Goal: Information Seeking & Learning: Learn about a topic

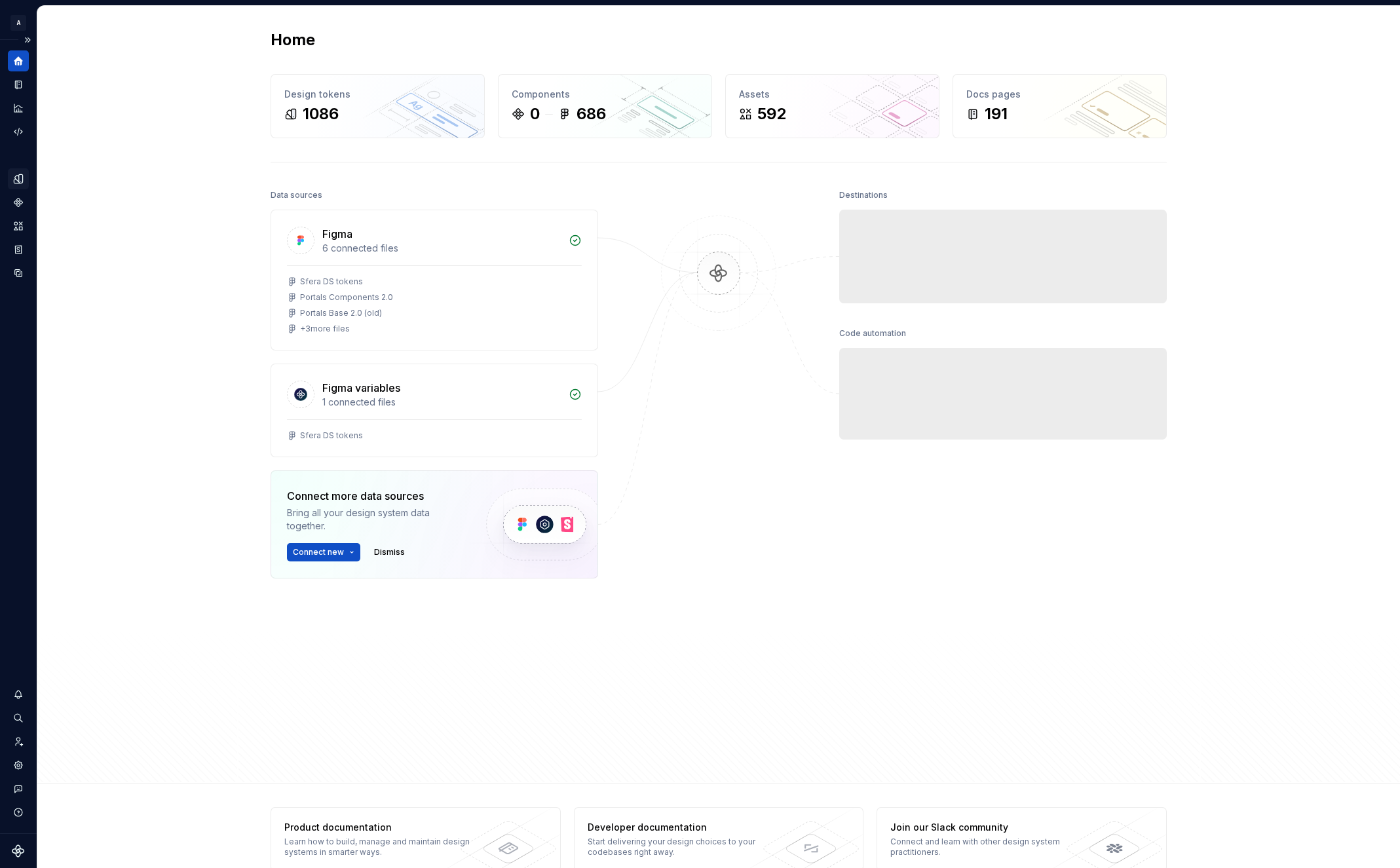
click at [21, 175] on icon "Design tokens" at bounding box center [21, 178] width 4 height 9
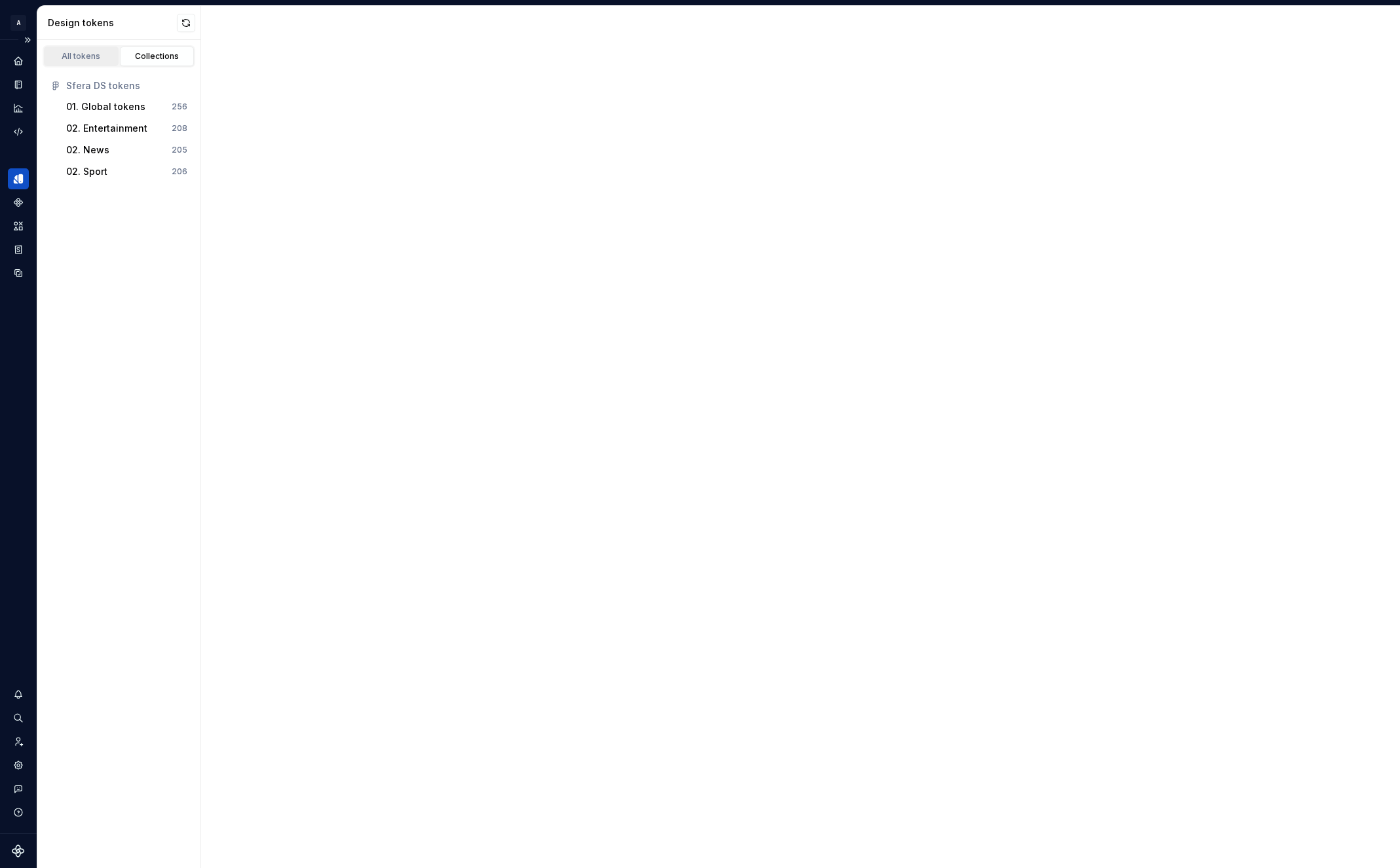
click at [101, 60] on div "All tokens" at bounding box center [81, 56] width 66 height 10
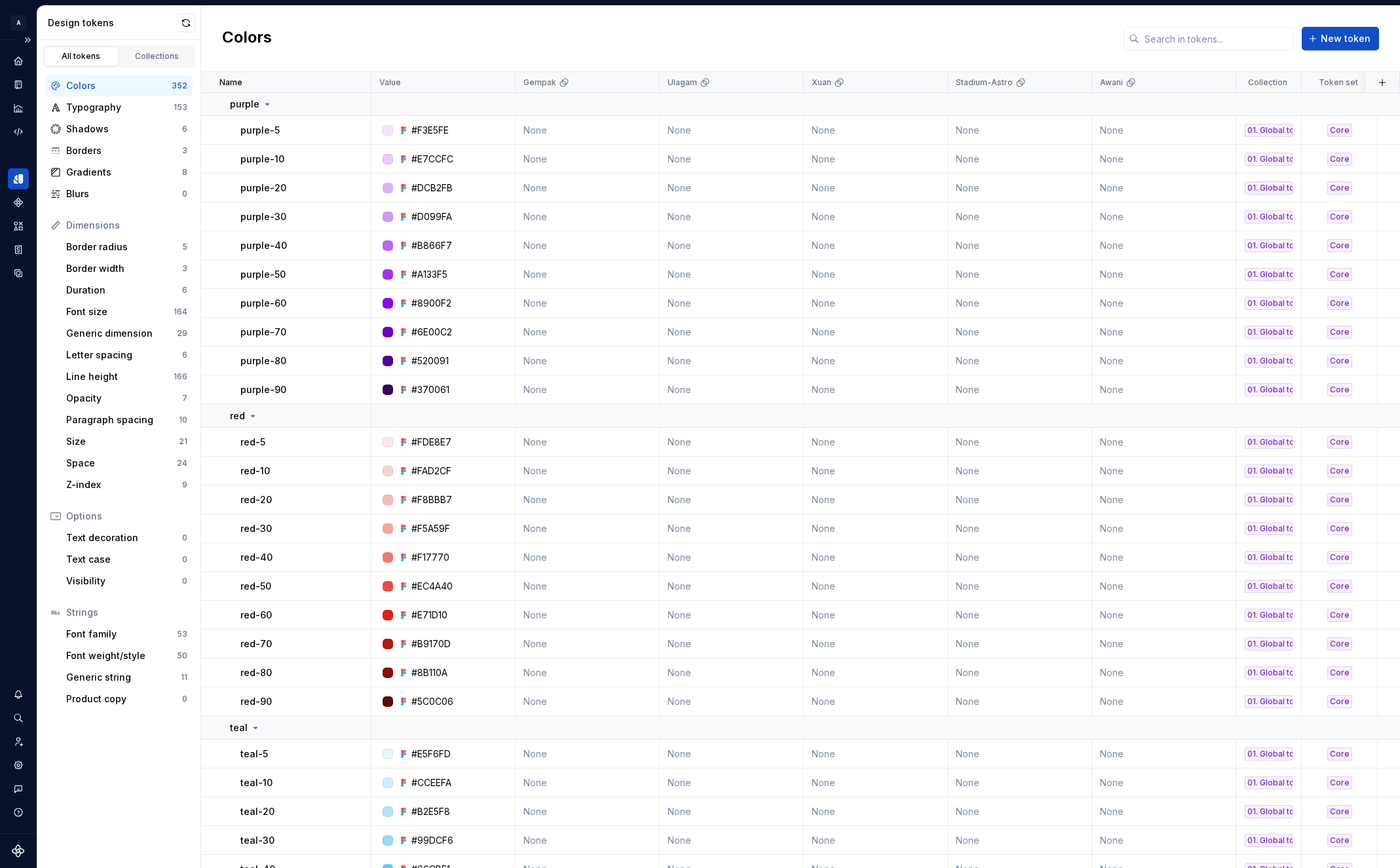
scroll to position [2542, 0]
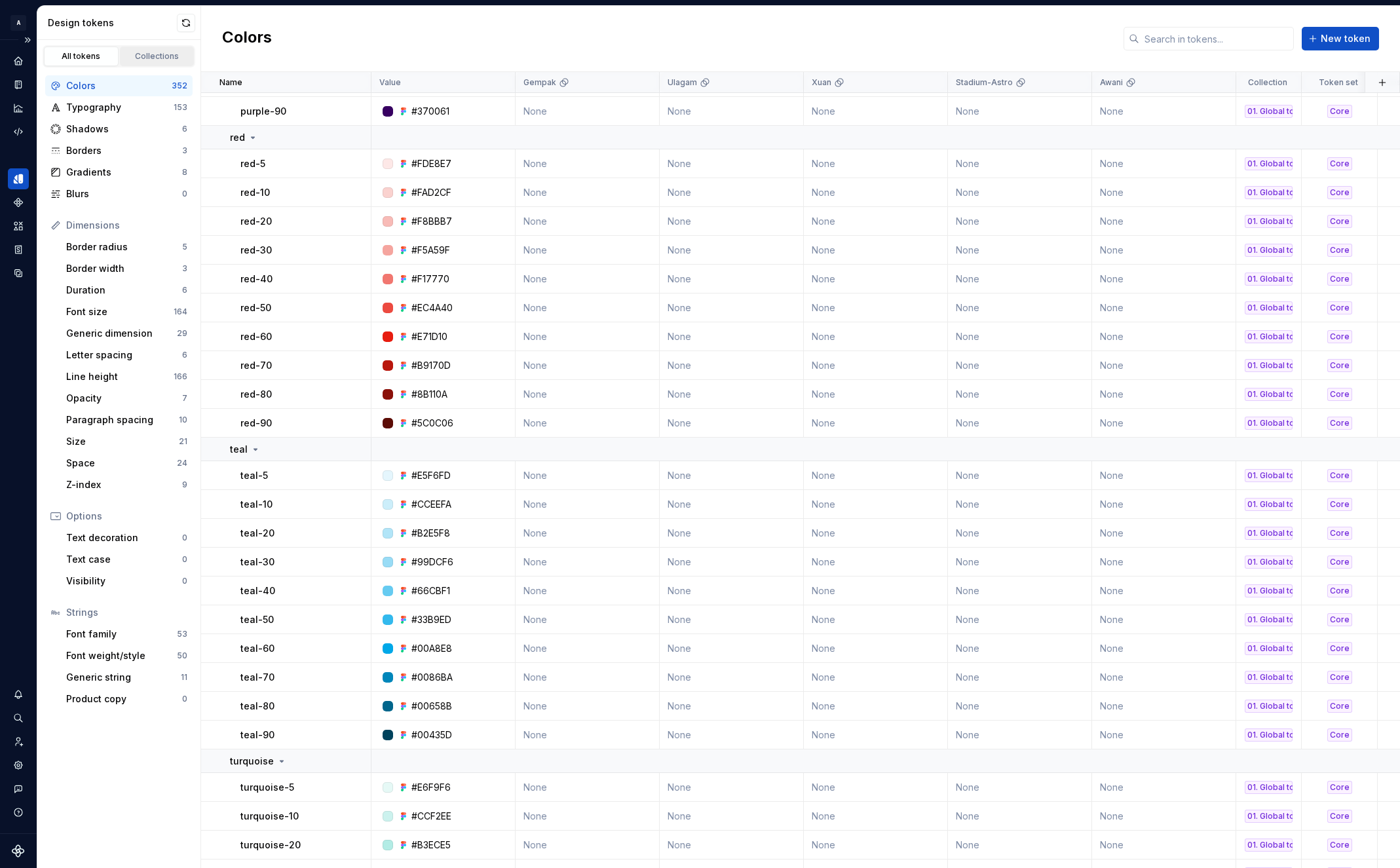
click at [161, 58] on div "Collections" at bounding box center [157, 56] width 66 height 10
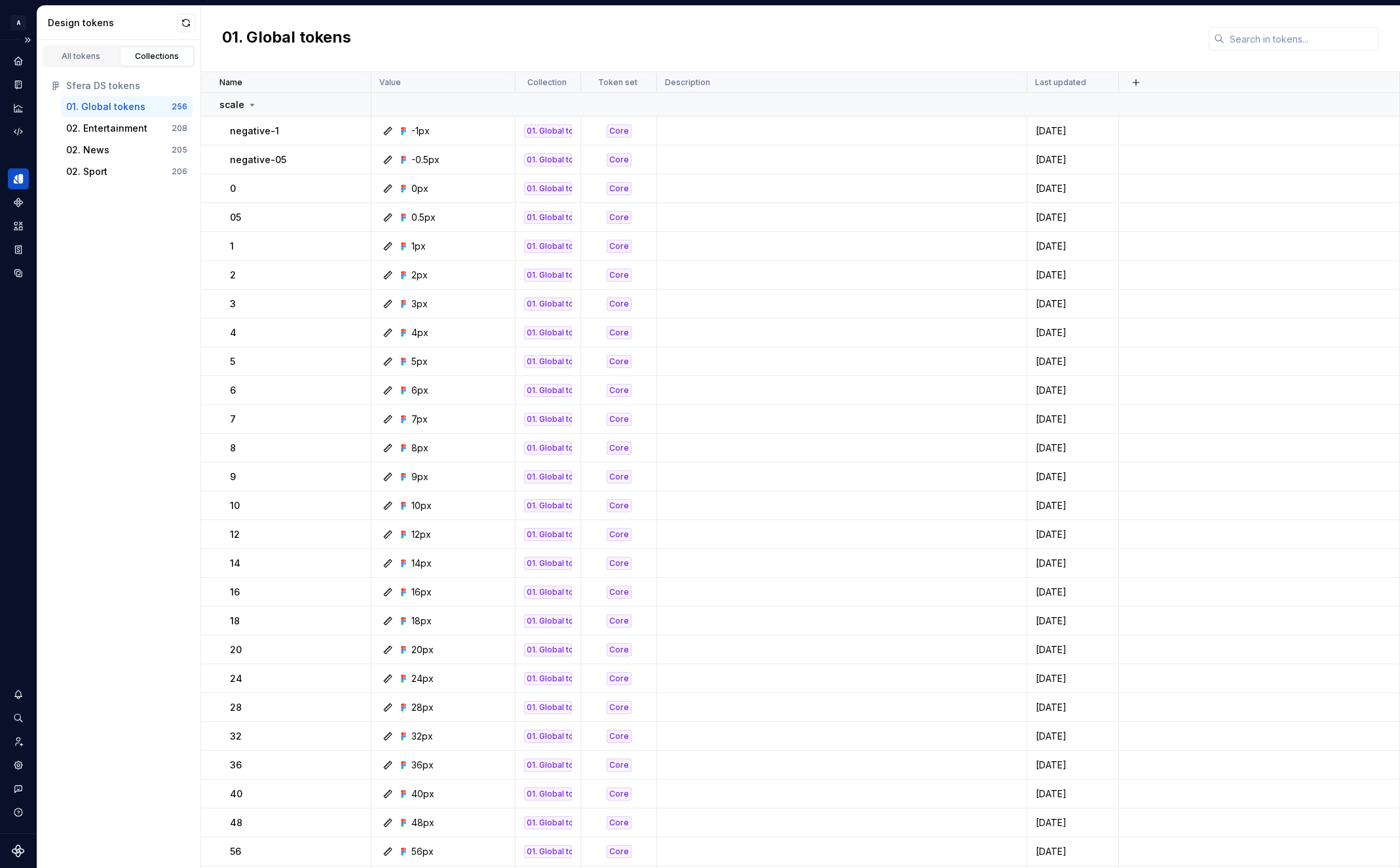
click at [110, 102] on div "01. Global tokens" at bounding box center [106, 107] width 79 height 13
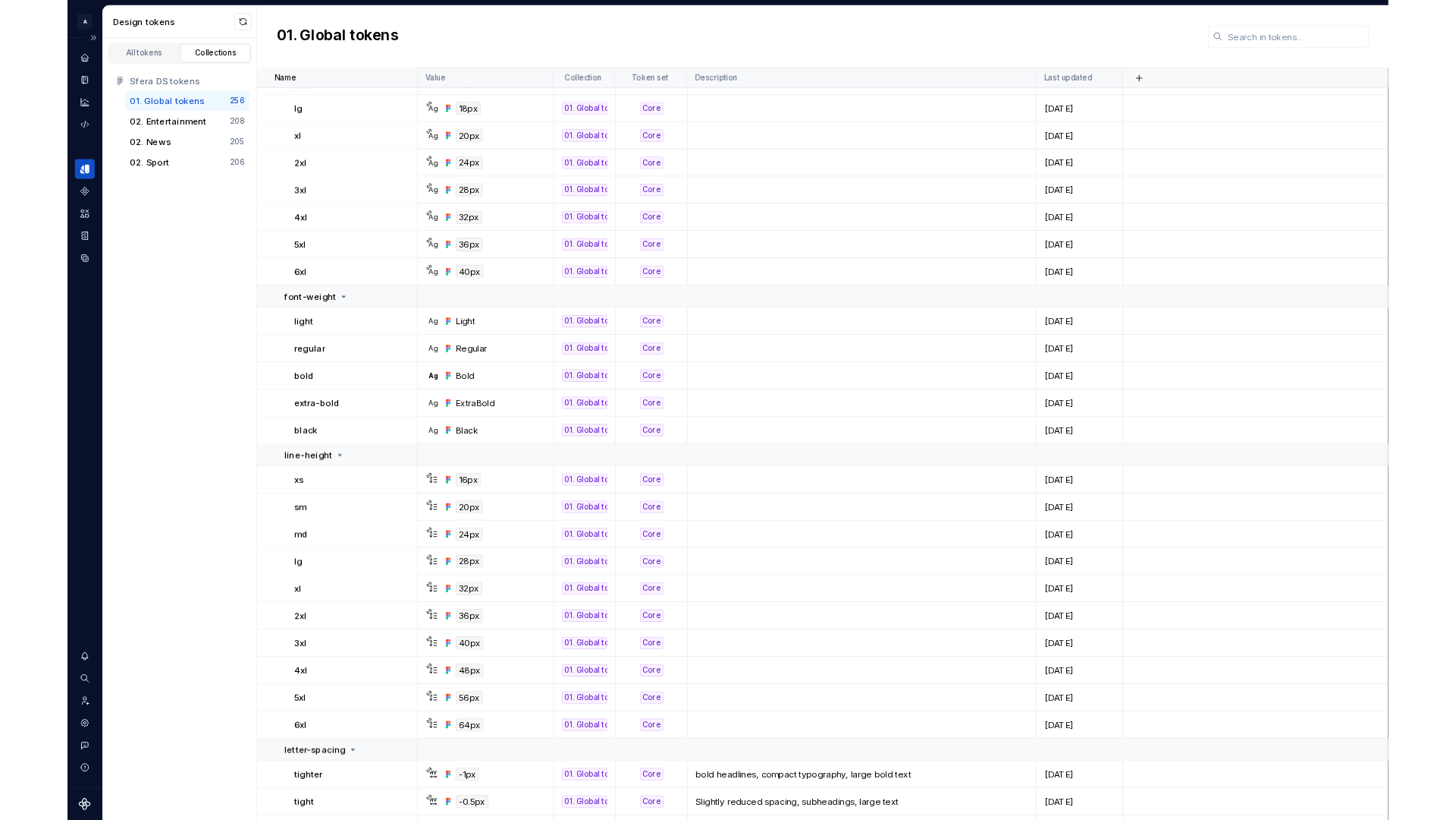
scroll to position [1675, 0]
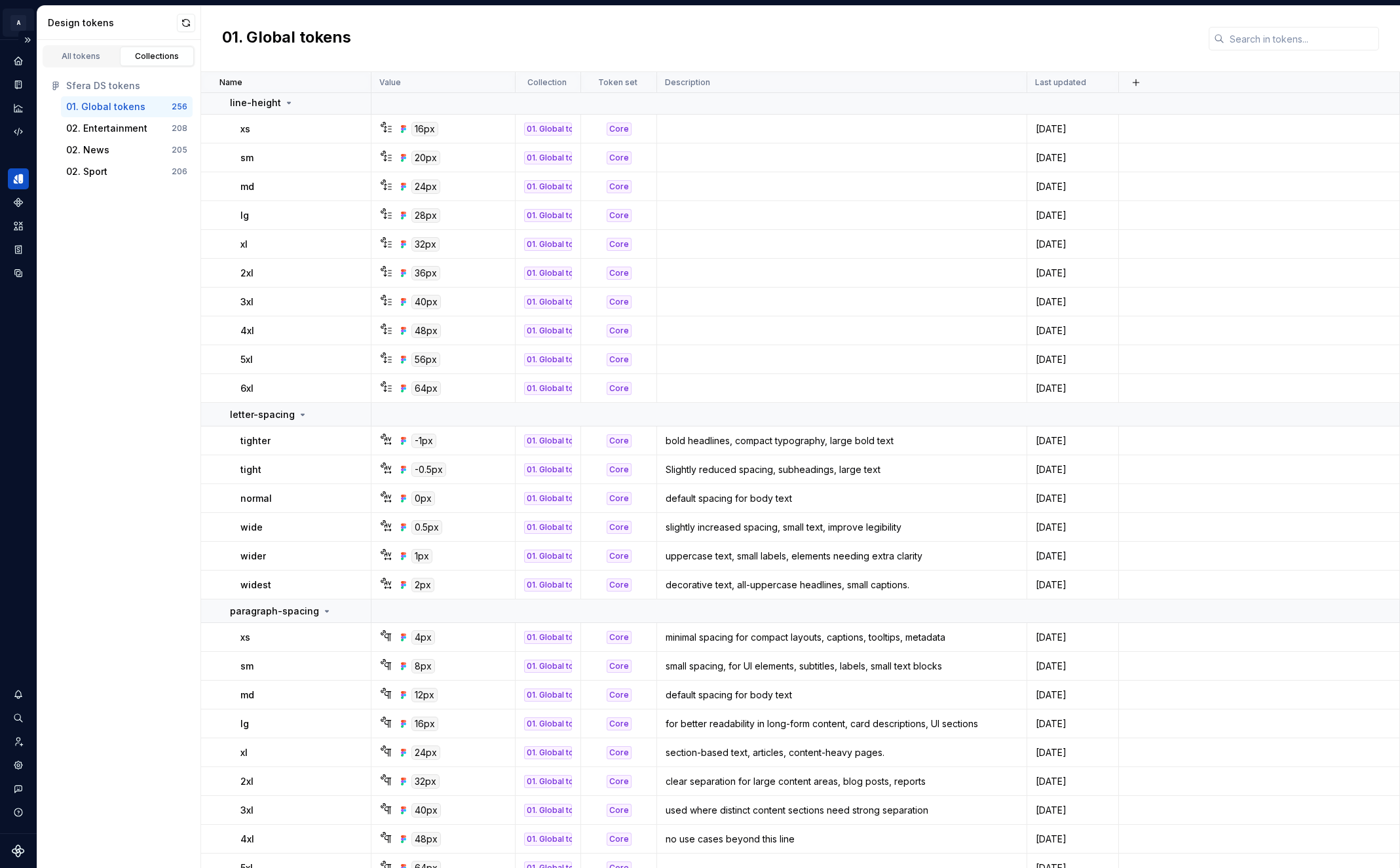
click at [17, 17] on html "A 01 Sfera design system A Design system data Design tokens All tokens Collecti…" at bounding box center [700, 434] width 1400 height 868
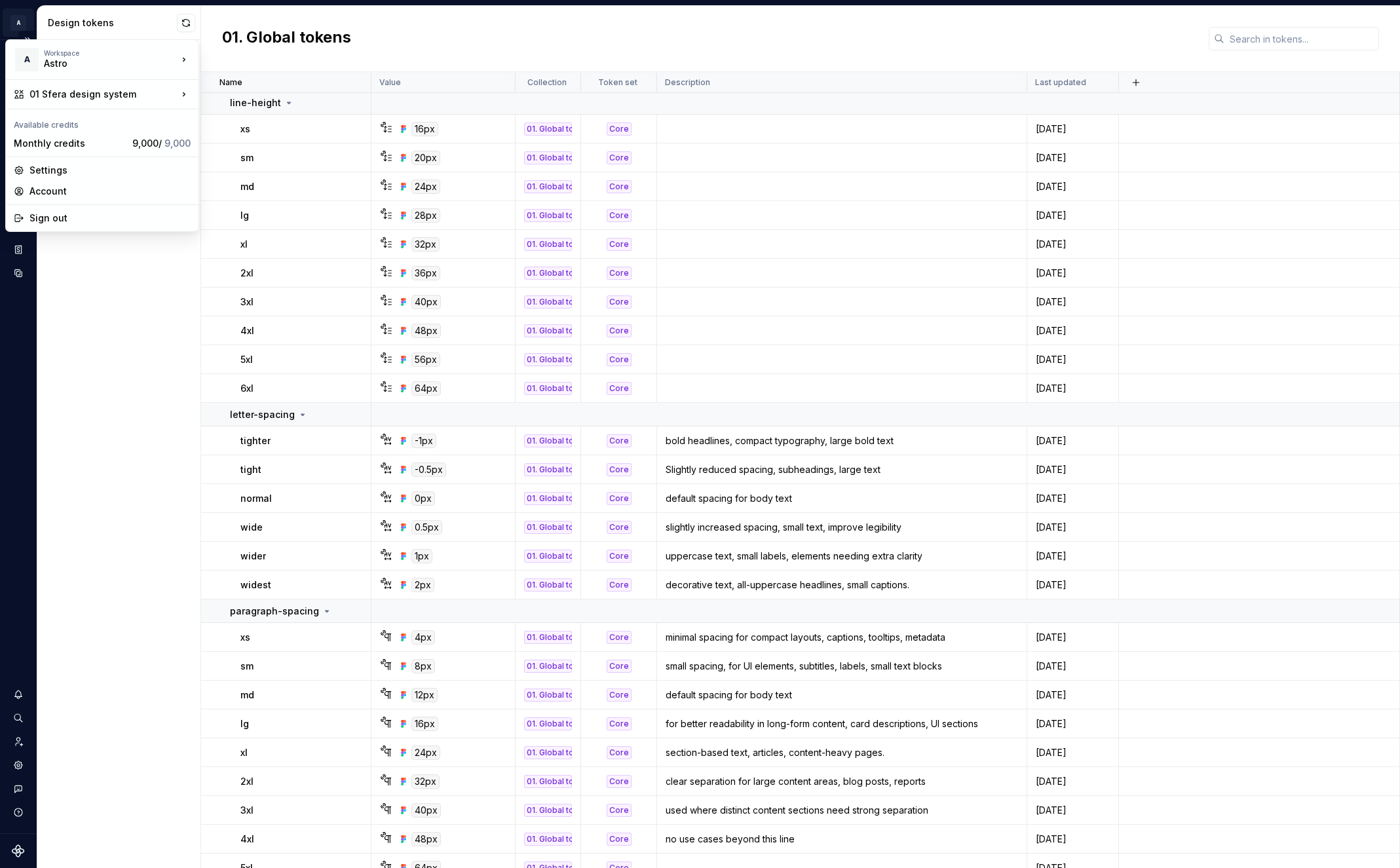
click at [22, 8] on html "A 01 Sfera design system A Design system data Design tokens All tokens Collecti…" at bounding box center [700, 434] width 1400 height 868
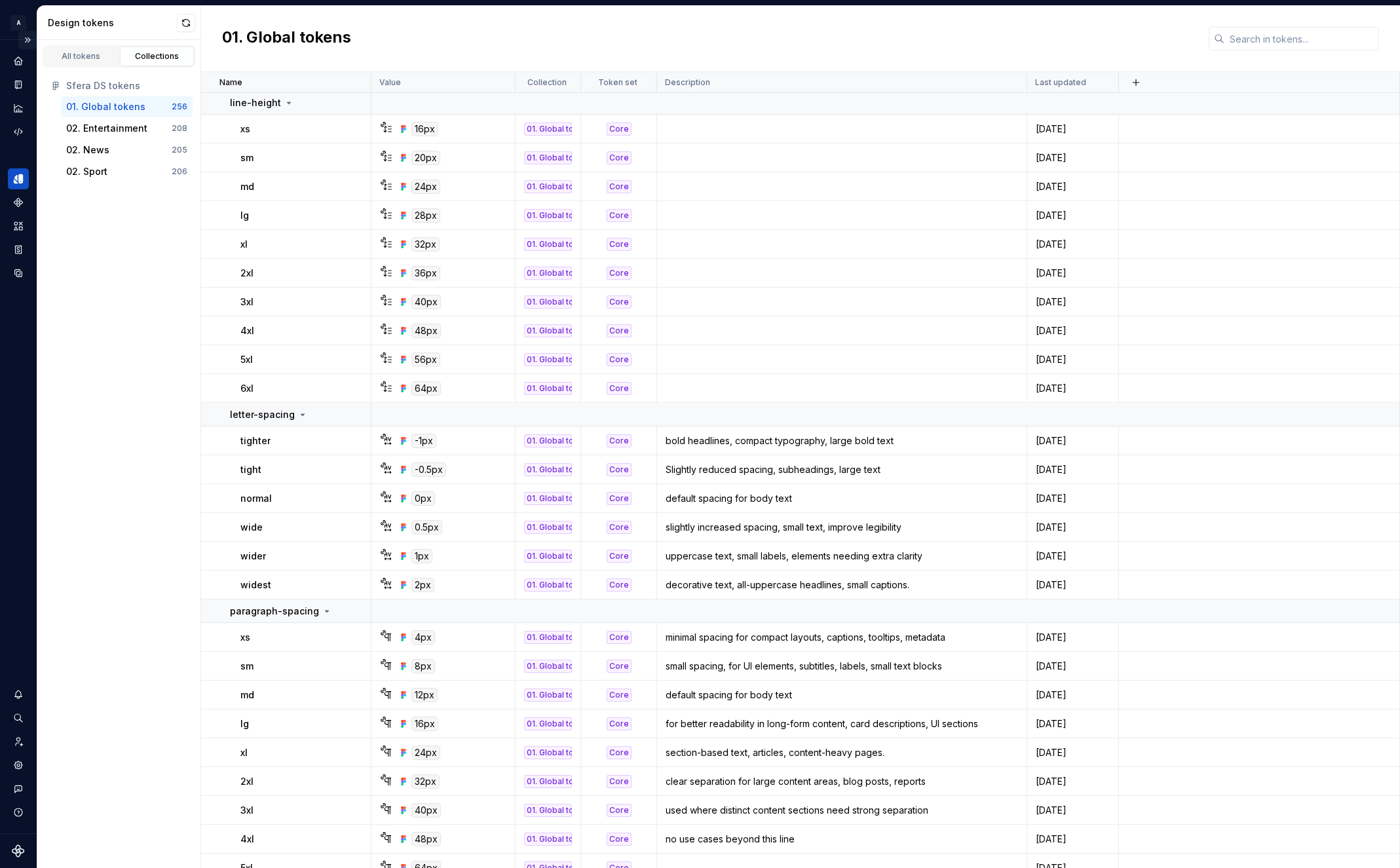
click at [26, 33] on button "Expand sidebar" at bounding box center [27, 40] width 18 height 18
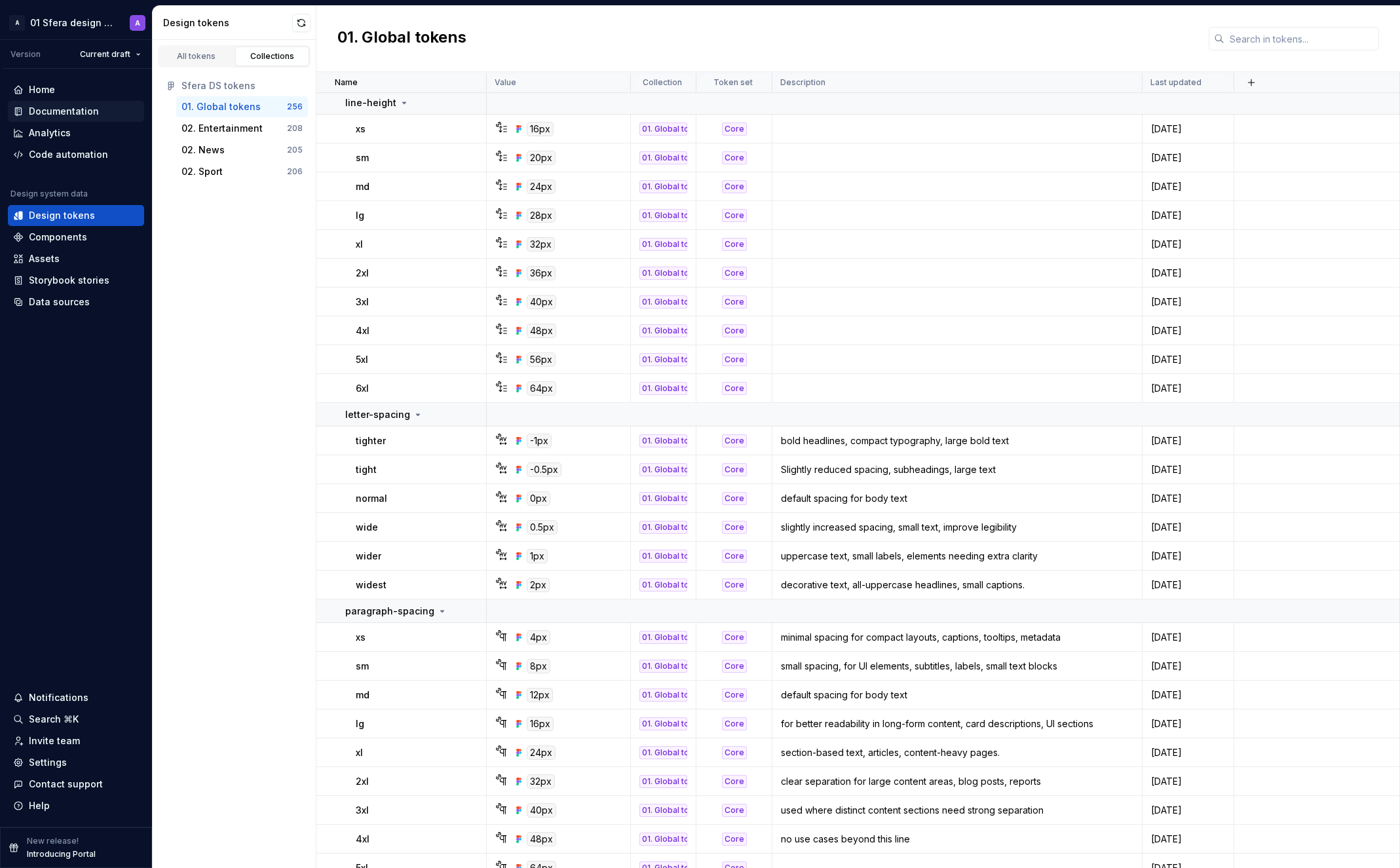
click at [74, 113] on div "Documentation" at bounding box center [63, 111] width 70 height 13
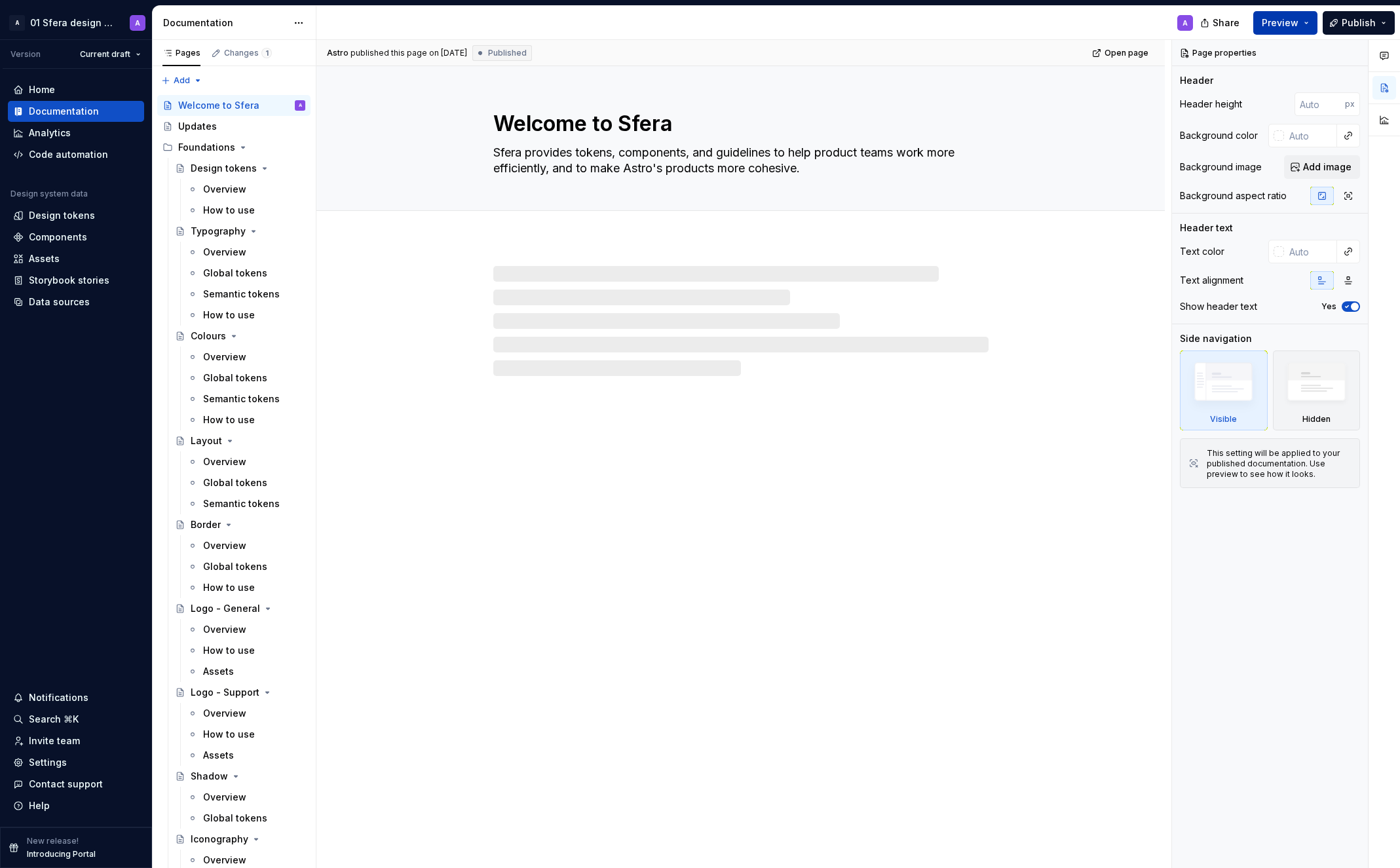
click at [1292, 23] on span "Preview" at bounding box center [1280, 23] width 36 height 13
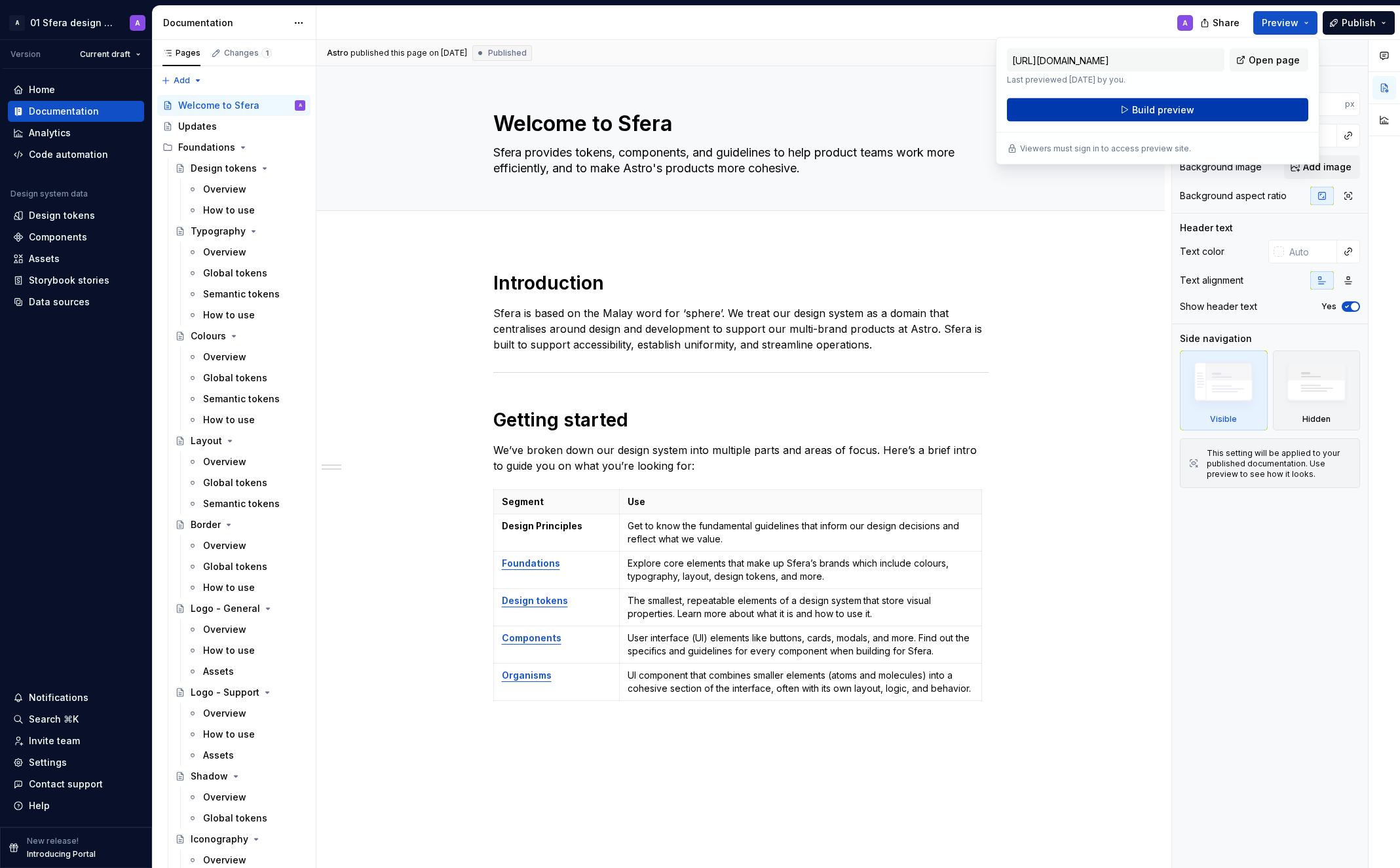
click at [1262, 112] on button "Build preview" at bounding box center [1157, 110] width 301 height 24
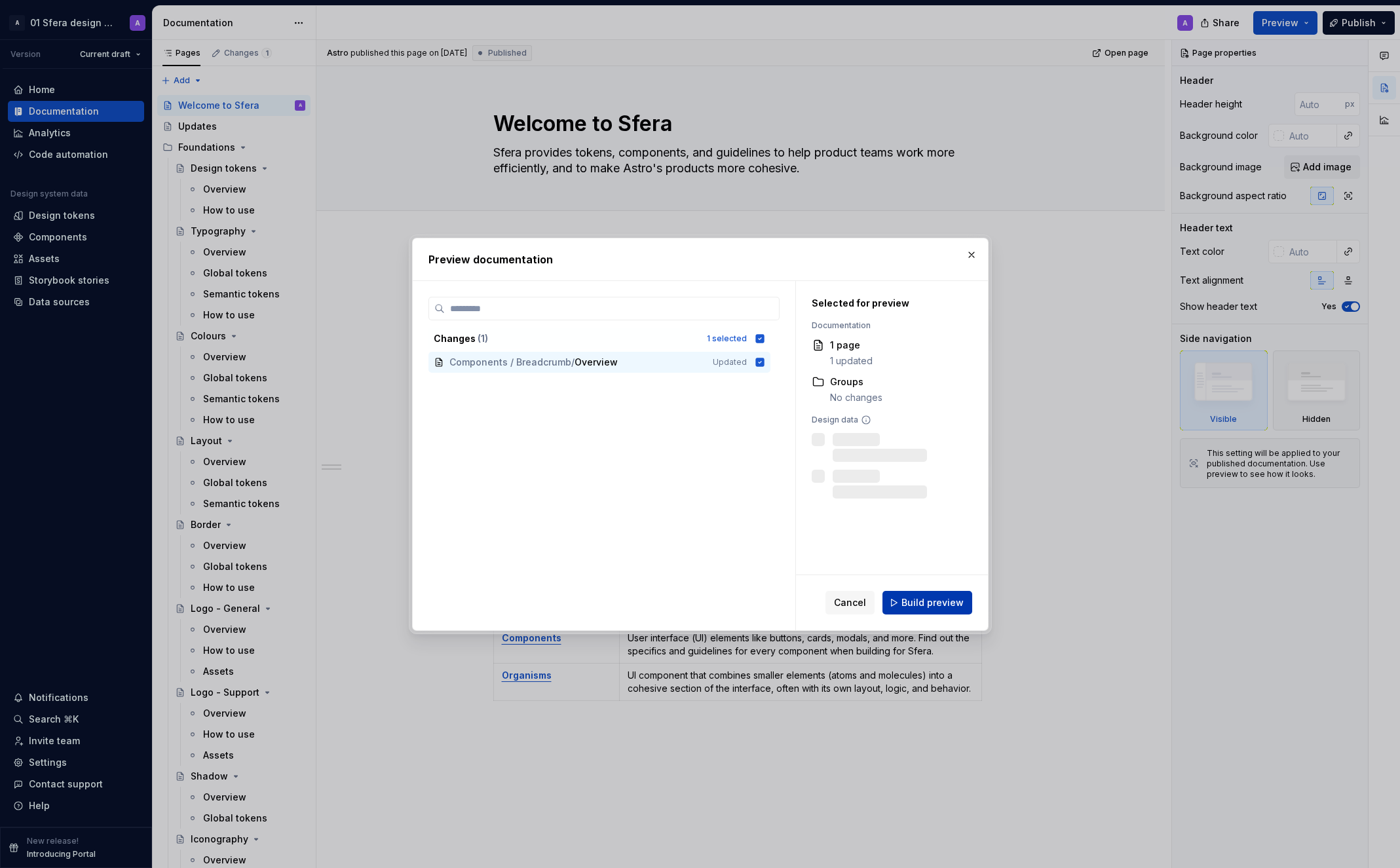
click at [929, 601] on span "Build preview" at bounding box center [933, 602] width 62 height 13
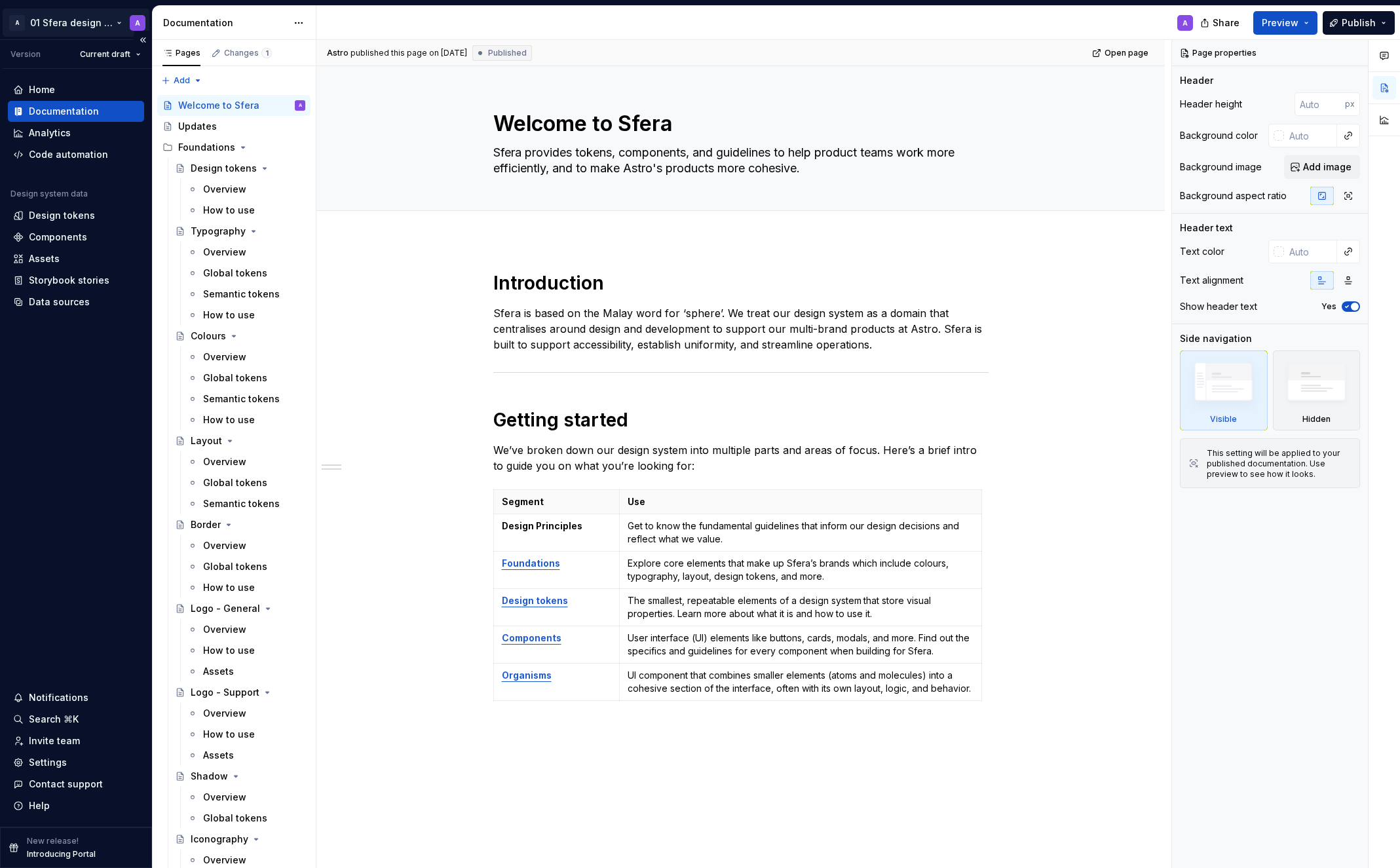
click at [120, 24] on html "A 01 Sfera design system A Version Current draft Home Documentation Analytics C…" at bounding box center [700, 434] width 1400 height 868
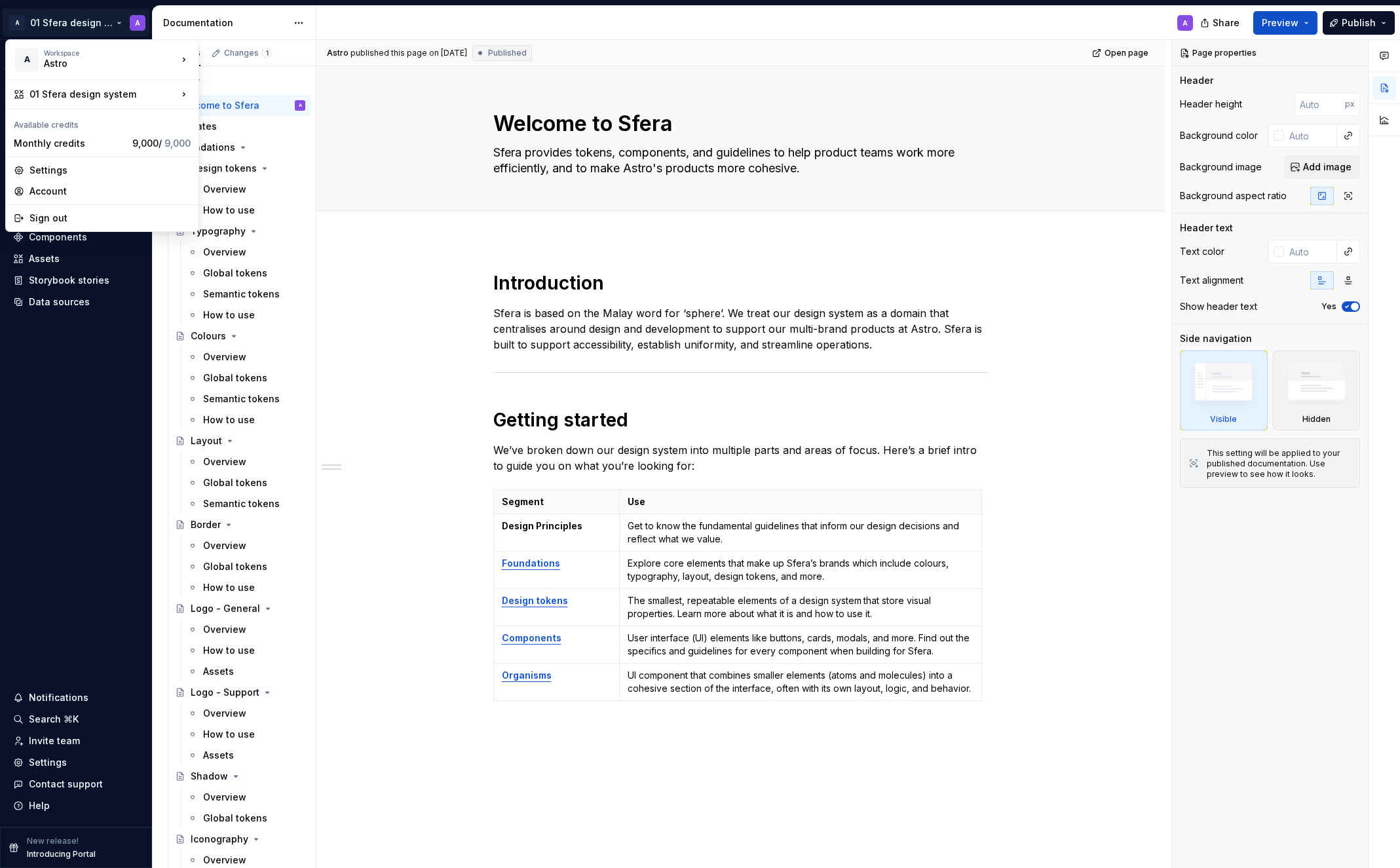
click at [105, 10] on html "A 01 Sfera design system A Version Current draft Home Documentation Analytics C…" at bounding box center [700, 434] width 1400 height 868
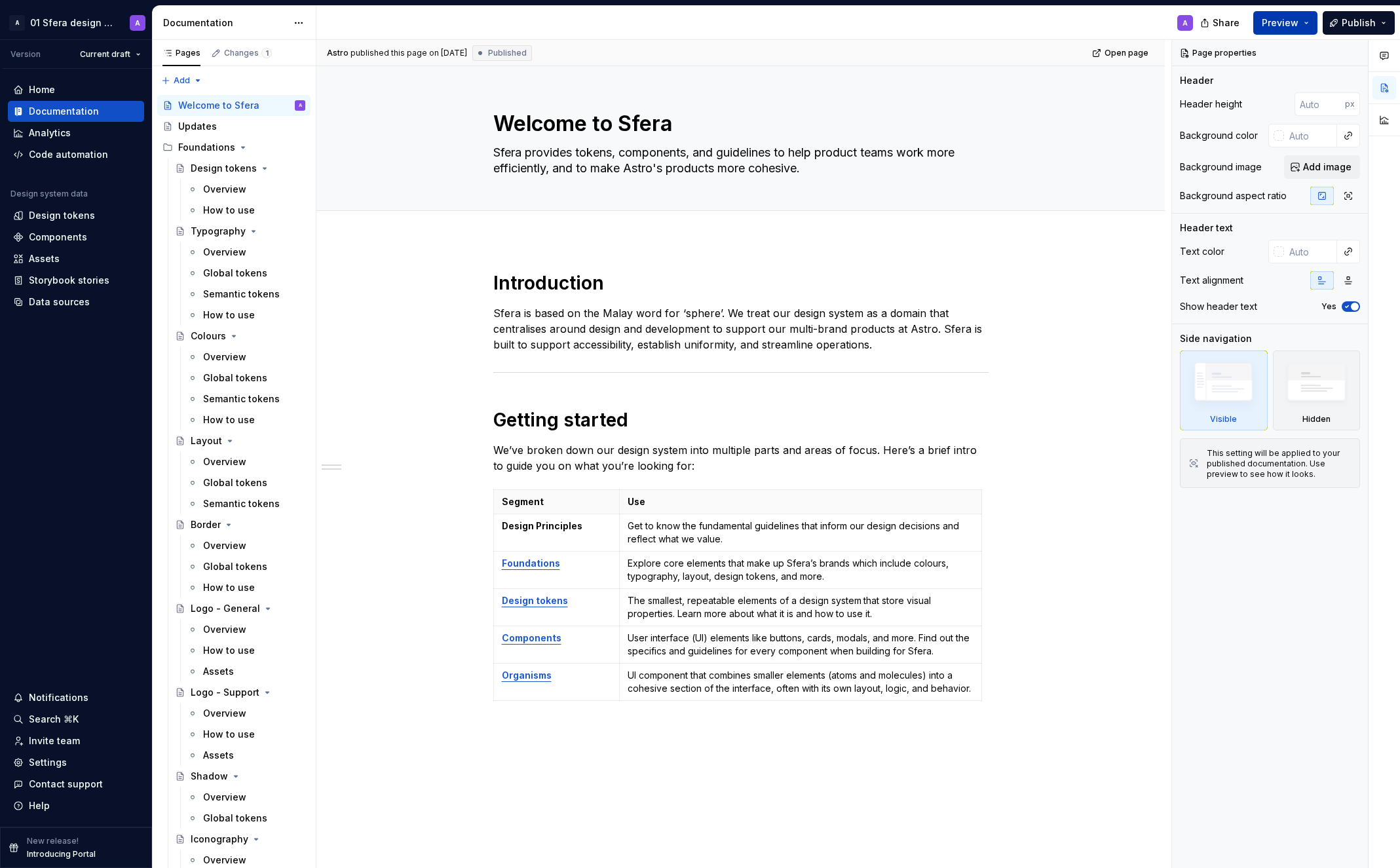
click at [1283, 26] on span "Preview" at bounding box center [1280, 23] width 36 height 13
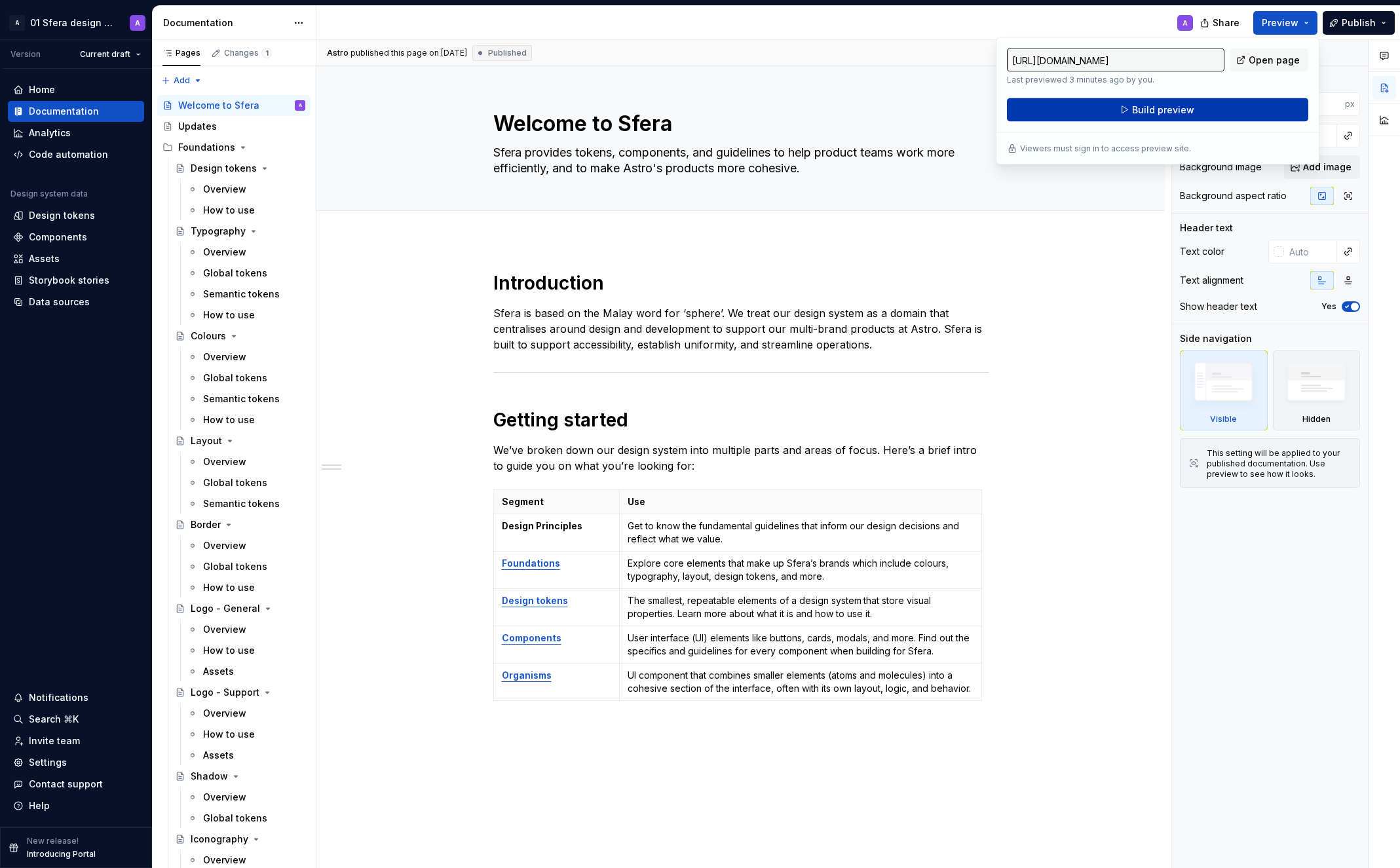
click at [1250, 104] on button "Build preview" at bounding box center [1157, 110] width 301 height 24
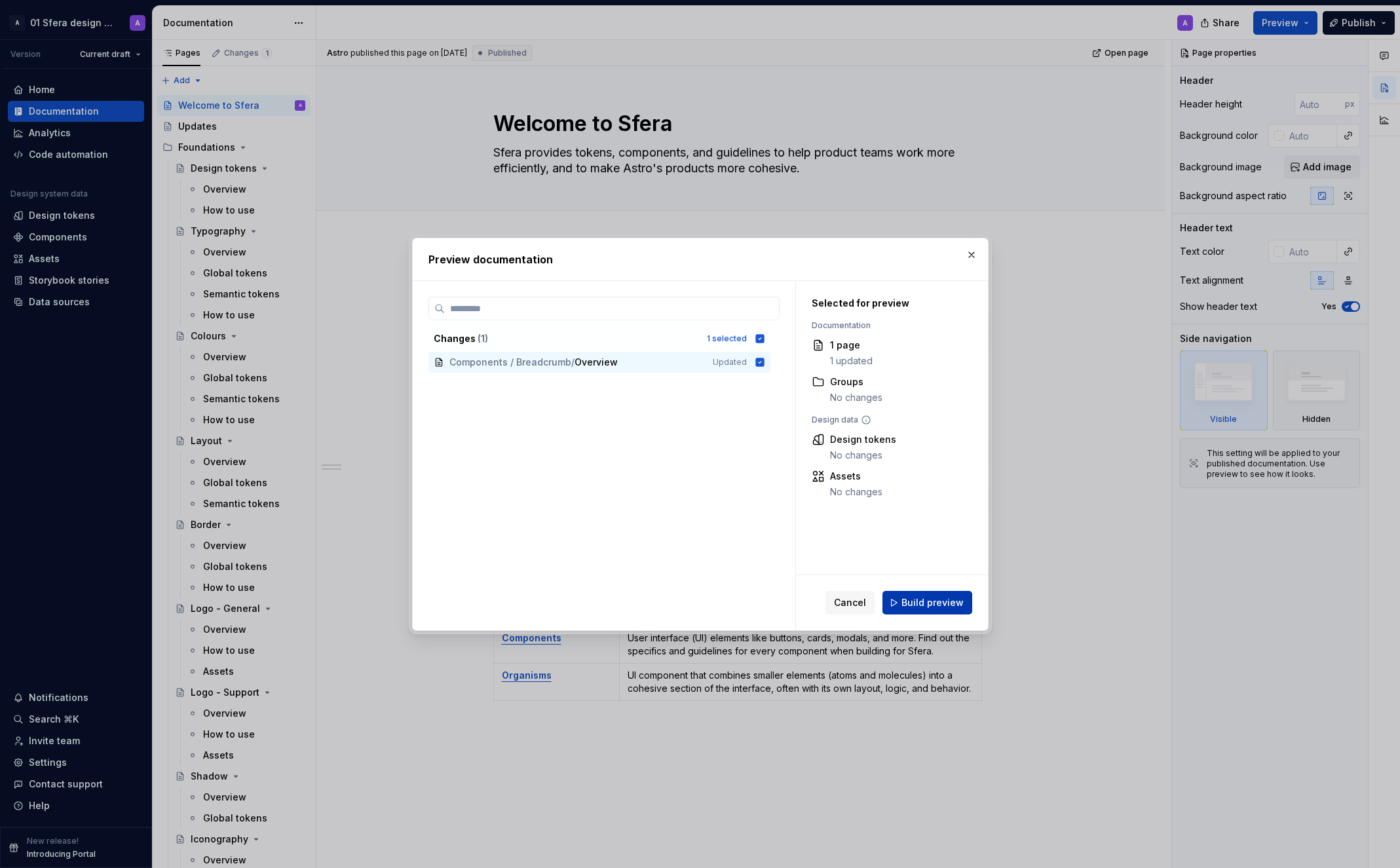
click at [933, 607] on span "Build preview" at bounding box center [933, 602] width 62 height 13
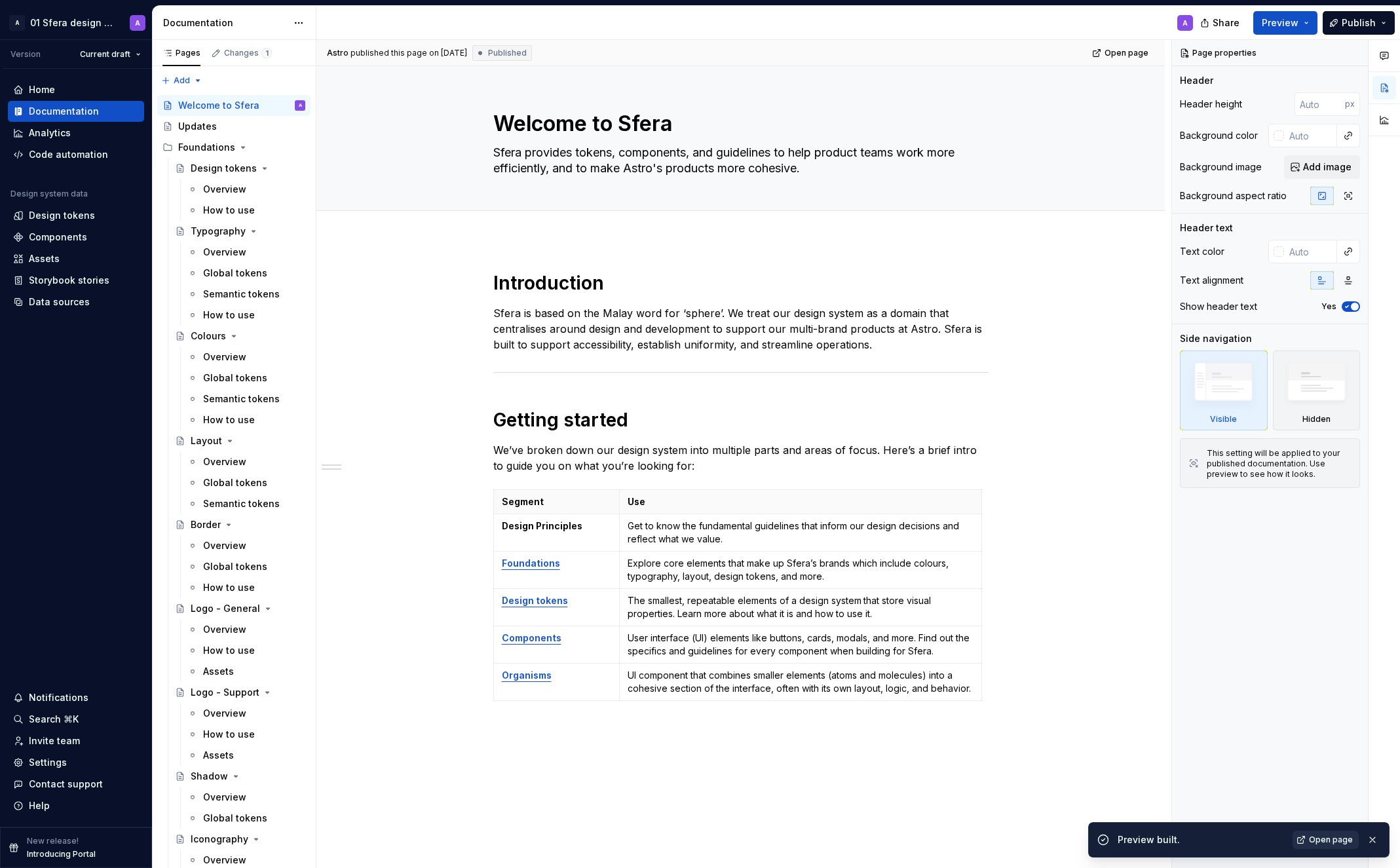
click at [1340, 842] on span "Open page" at bounding box center [1330, 839] width 44 height 10
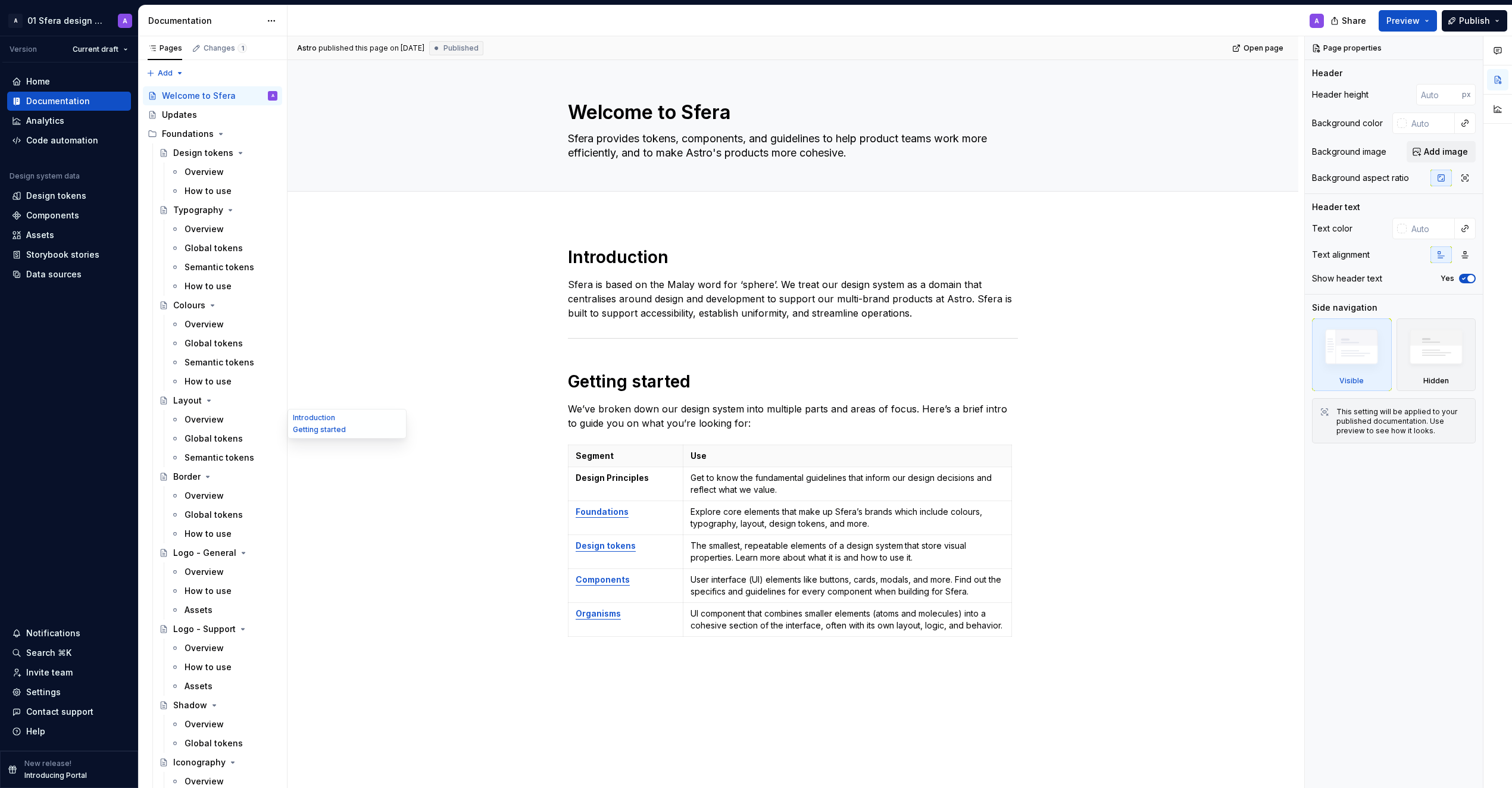
type textarea "*"
click at [57, 142] on div "Code automation" at bounding box center [62, 140] width 72 height 12
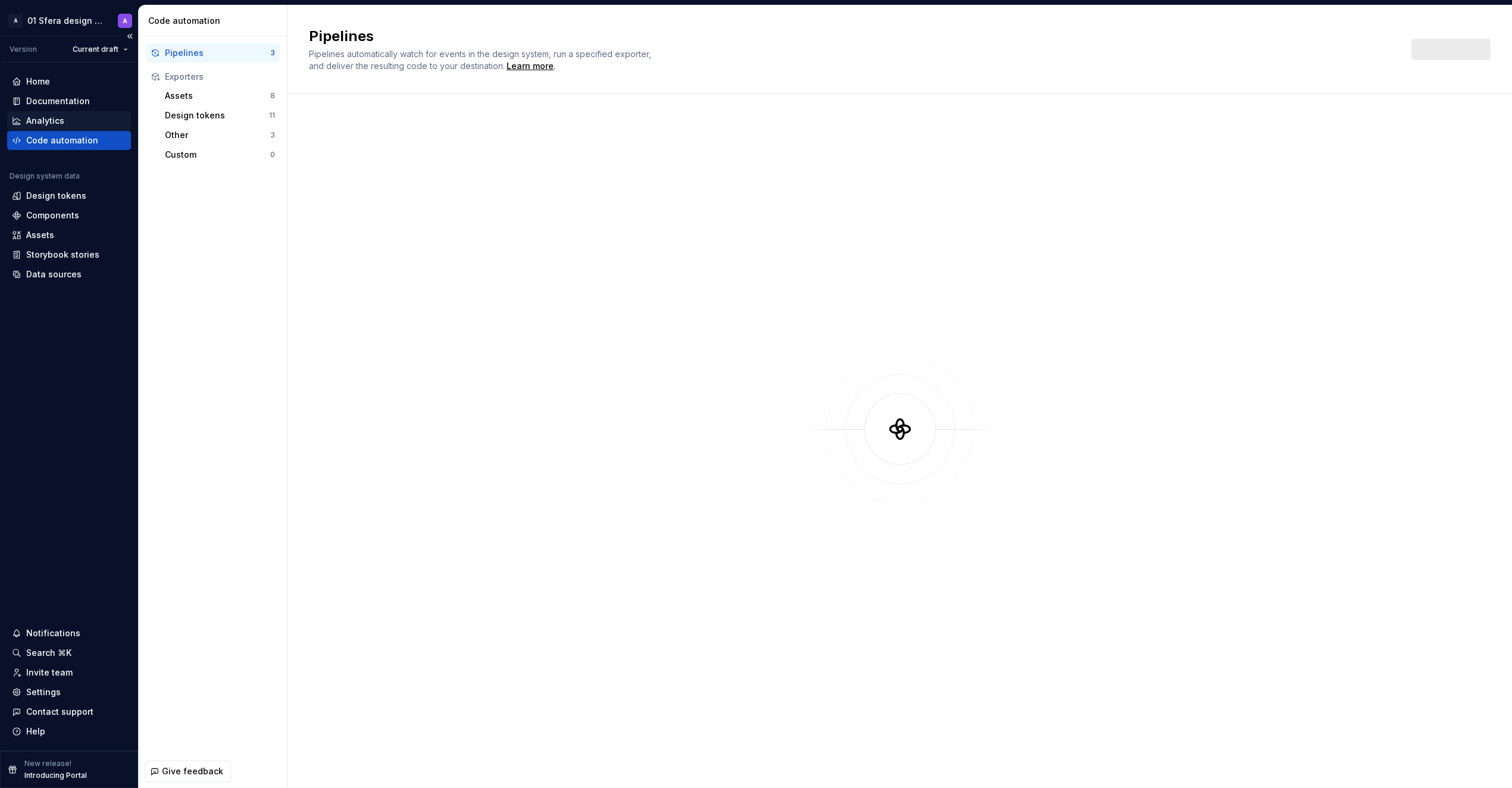
click at [64, 121] on div "Analytics" at bounding box center [69, 121] width 114 height 12
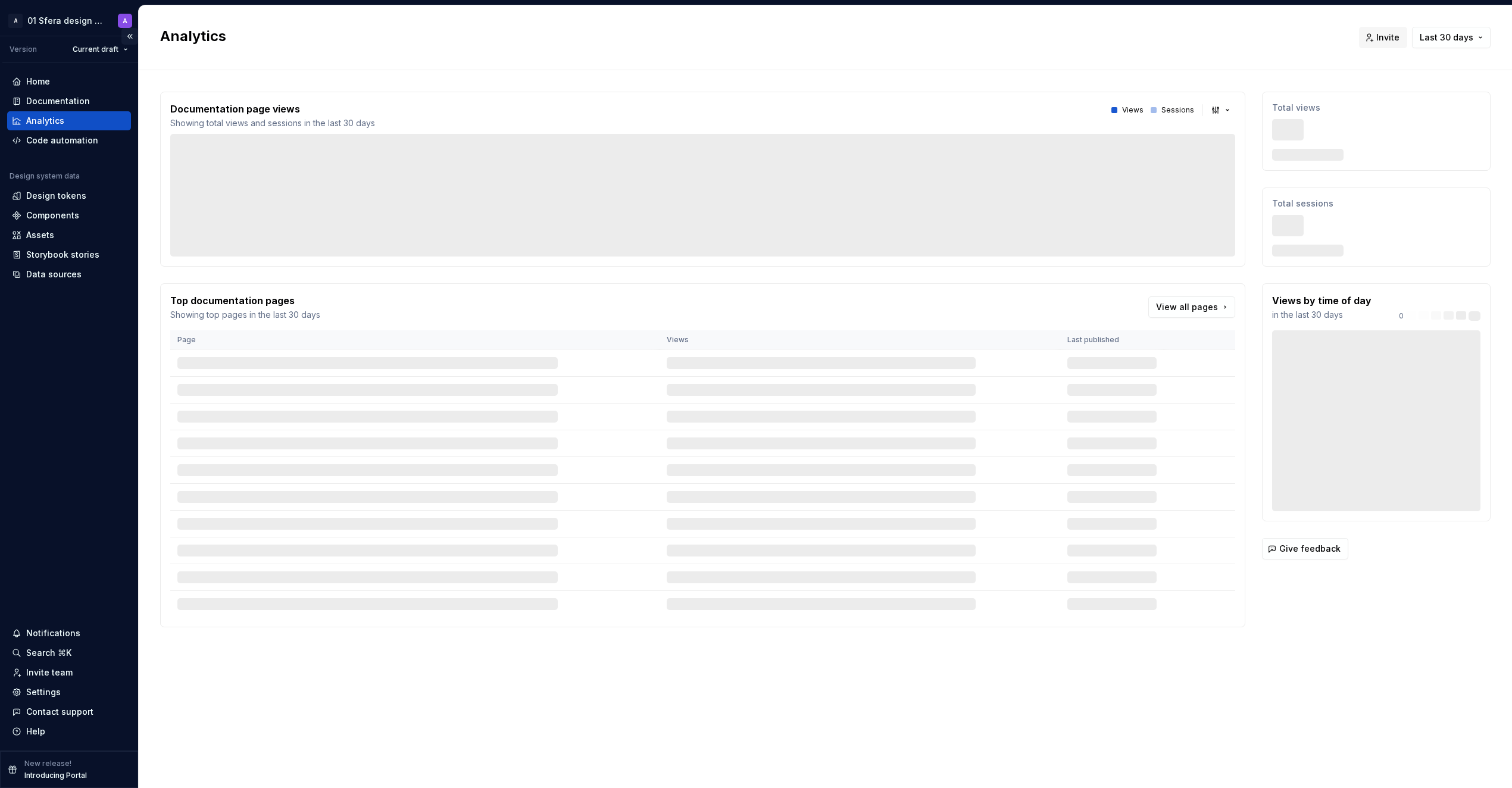
click at [130, 34] on button "Collapse sidebar" at bounding box center [129, 36] width 17 height 17
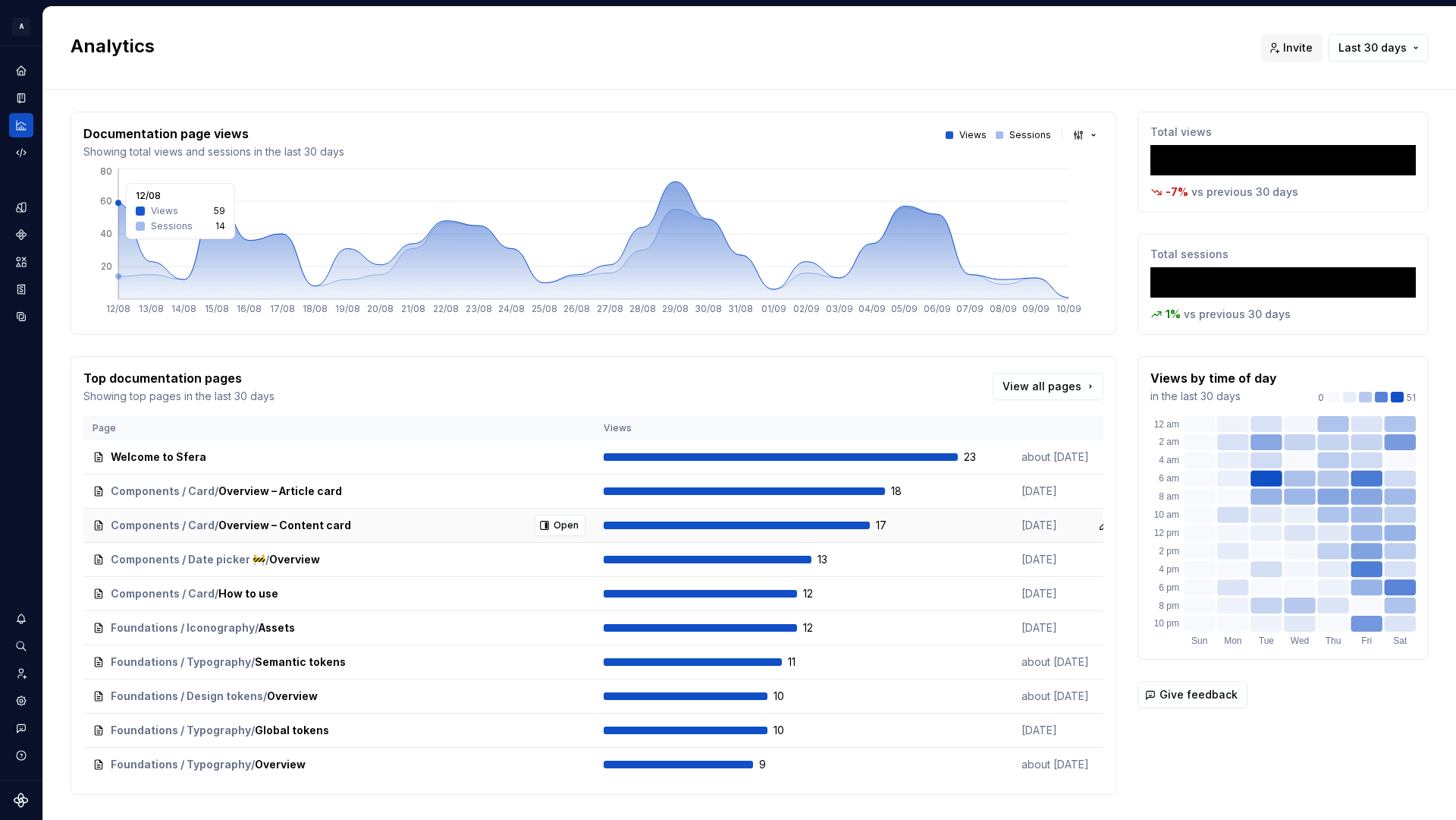
scroll to position [5, 0]
